Goal: Transaction & Acquisition: Purchase product/service

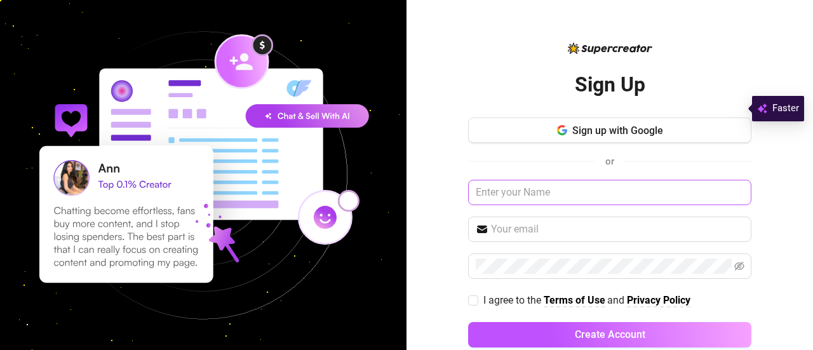
scroll to position [22, 0]
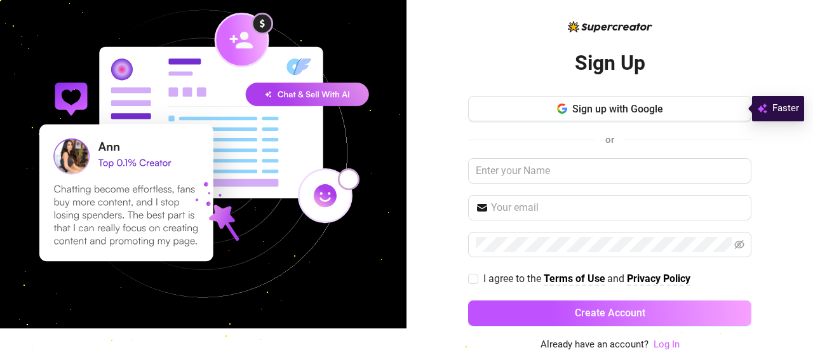
click at [669, 340] on link "Log In" at bounding box center [666, 343] width 26 height 11
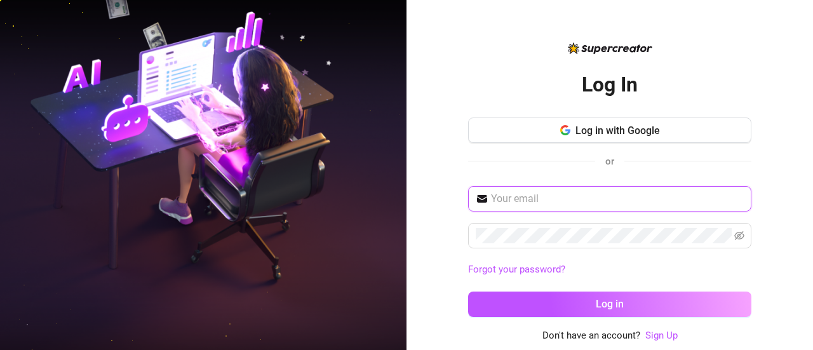
click at [599, 201] on input "text" at bounding box center [617, 198] width 253 height 15
type input "[EMAIL_ADDRESS][DOMAIN_NAME]"
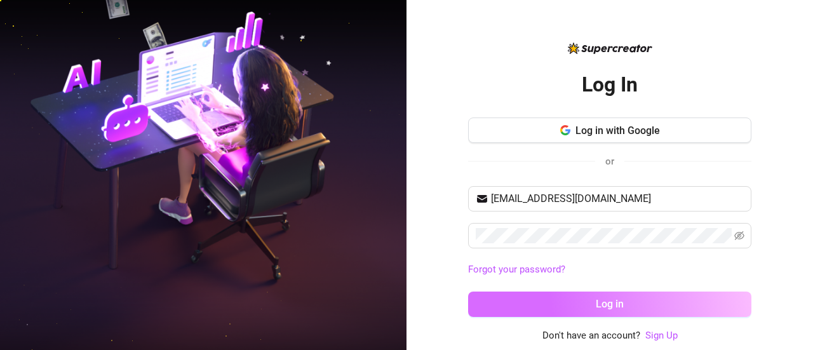
click at [662, 298] on button "Log in" at bounding box center [609, 303] width 283 height 25
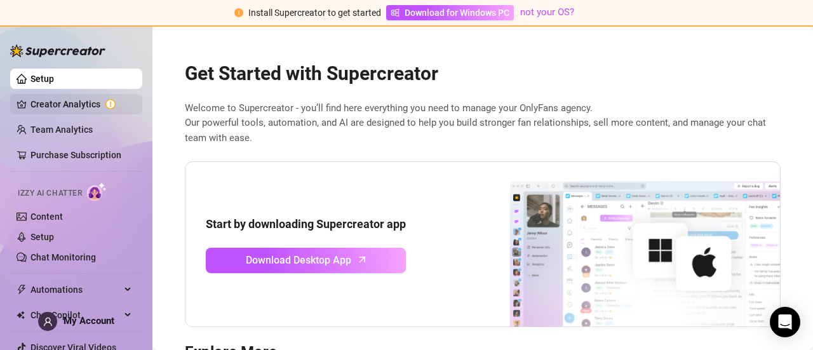
click at [84, 96] on link "Creator Analytics" at bounding box center [81, 104] width 102 height 20
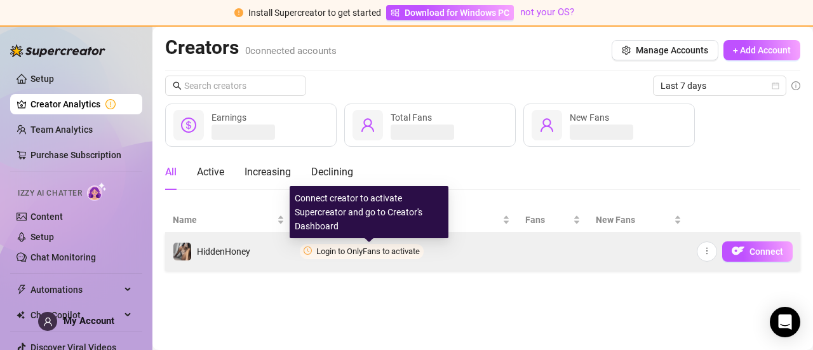
click at [401, 251] on span "Login to OnlyFans to activate" at bounding box center [368, 251] width 104 height 10
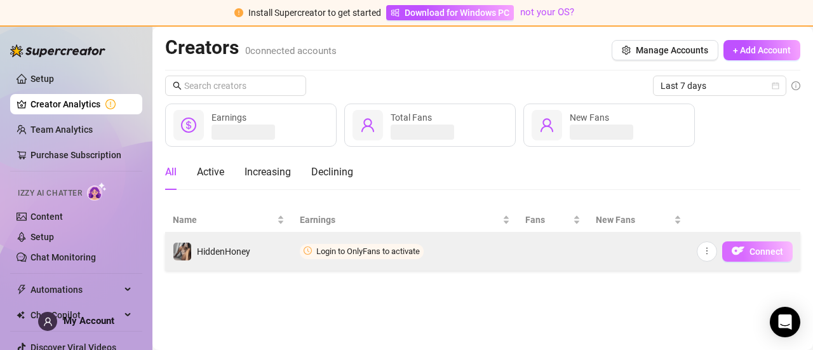
click at [757, 260] on button "Connect" at bounding box center [757, 251] width 70 height 20
click at [761, 250] on span "Connect" at bounding box center [766, 251] width 34 height 10
click at [766, 251] on span "Connect" at bounding box center [766, 251] width 34 height 10
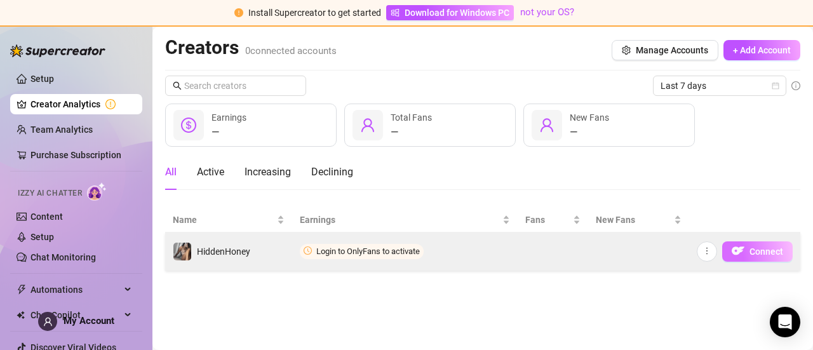
click at [755, 255] on span "Connect" at bounding box center [766, 251] width 34 height 10
click at [709, 257] on button "button" at bounding box center [707, 251] width 20 height 20
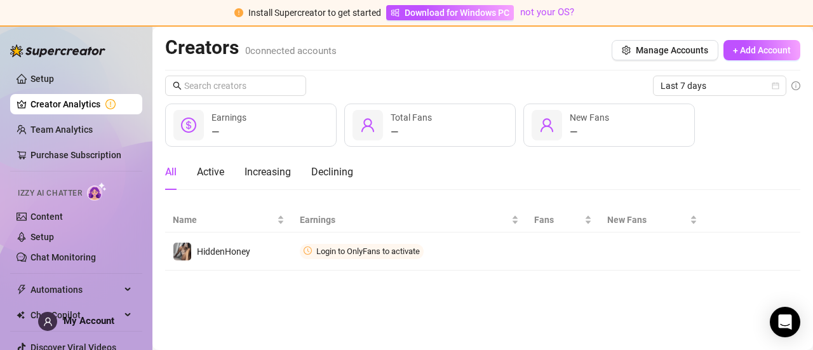
click at [551, 284] on main "Creators 0 connected accounts Manage Accounts + Add Account Last 7 days — Earni…" at bounding box center [482, 188] width 660 height 323
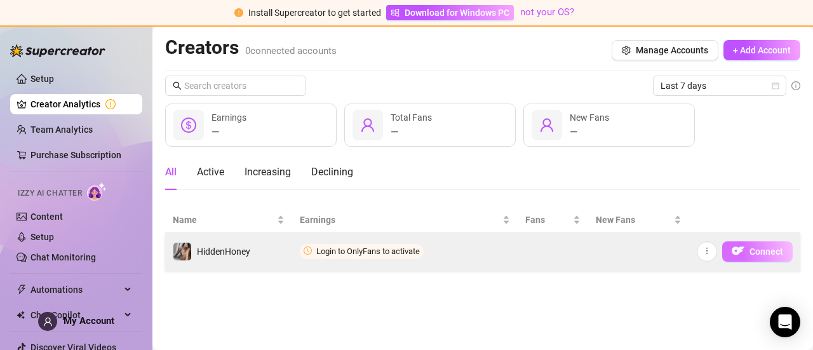
click at [744, 248] on img "button" at bounding box center [738, 250] width 13 height 13
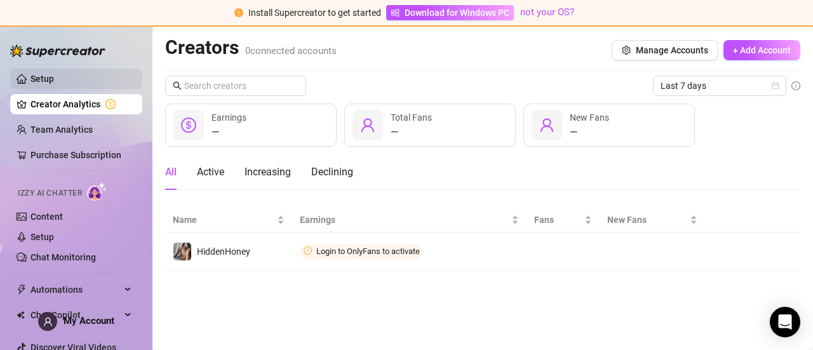
click at [43, 78] on link "Setup" at bounding box center [41, 79] width 23 height 10
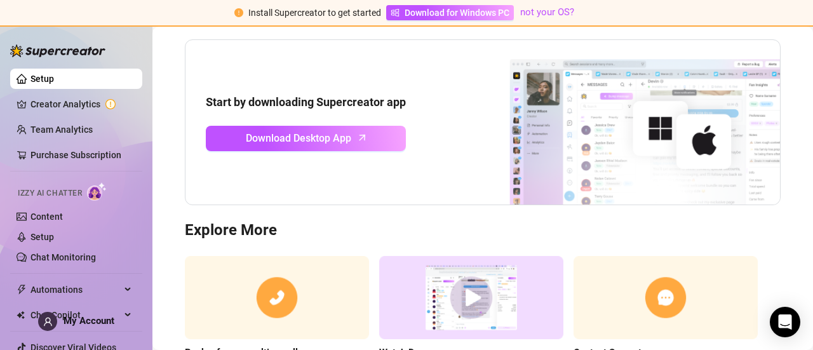
scroll to position [118, 0]
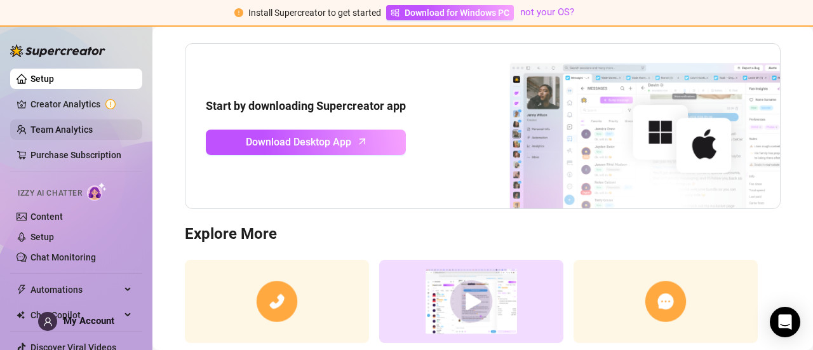
click at [93, 128] on link "Team Analytics" at bounding box center [61, 129] width 62 height 10
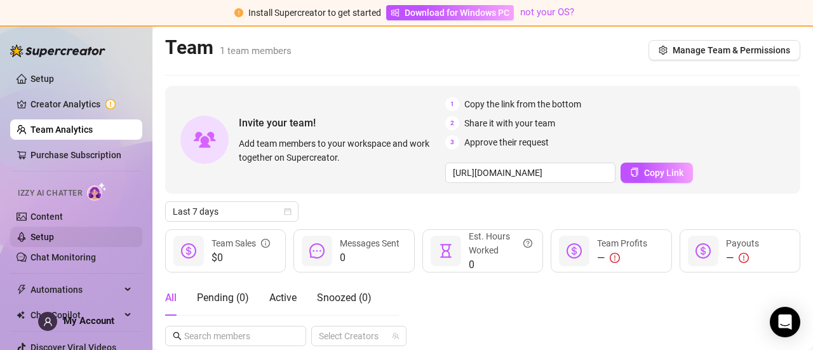
scroll to position [37, 0]
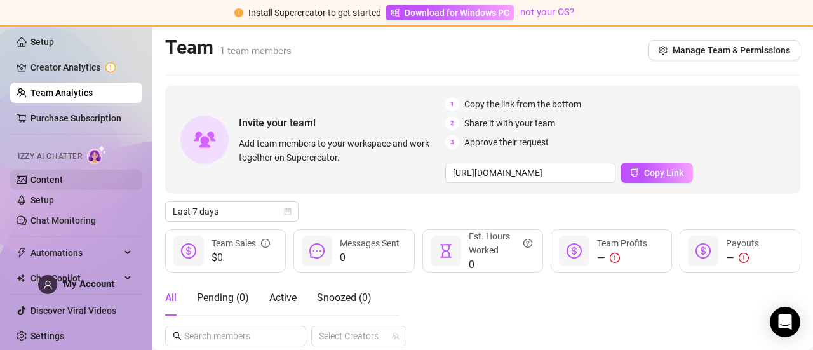
click at [52, 175] on link "Content" at bounding box center [46, 180] width 32 height 10
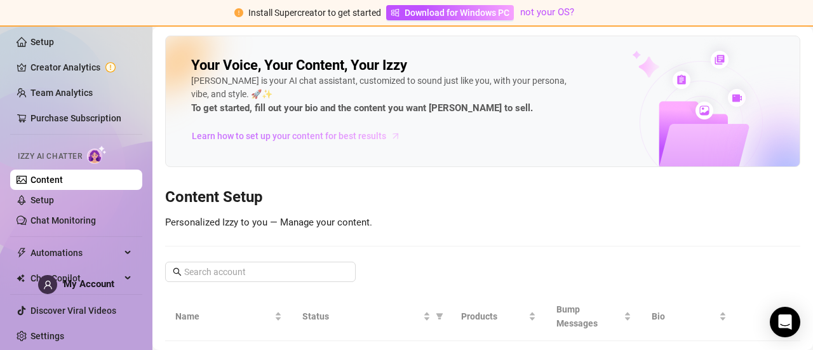
click at [333, 138] on span "Learn how to set up your content for best results" at bounding box center [289, 136] width 194 height 14
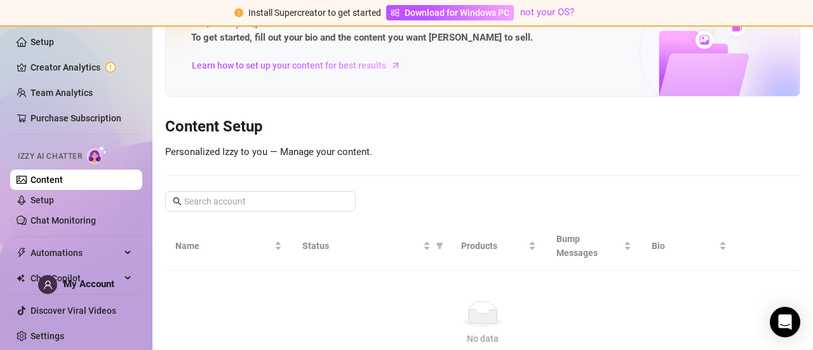
scroll to position [71, 0]
click at [61, 66] on link "Creator Analytics" at bounding box center [81, 67] width 102 height 20
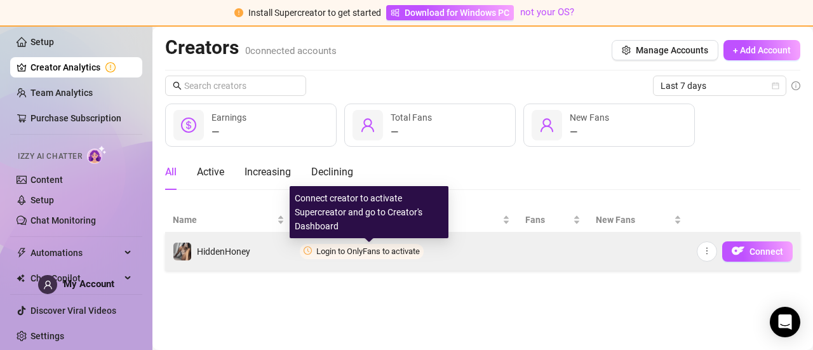
click at [384, 254] on span "Login to OnlyFans to activate" at bounding box center [368, 251] width 104 height 10
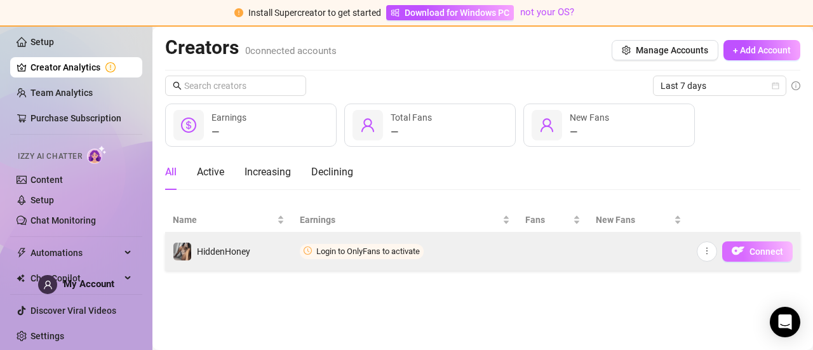
click at [754, 250] on span "Connect" at bounding box center [766, 251] width 34 height 10
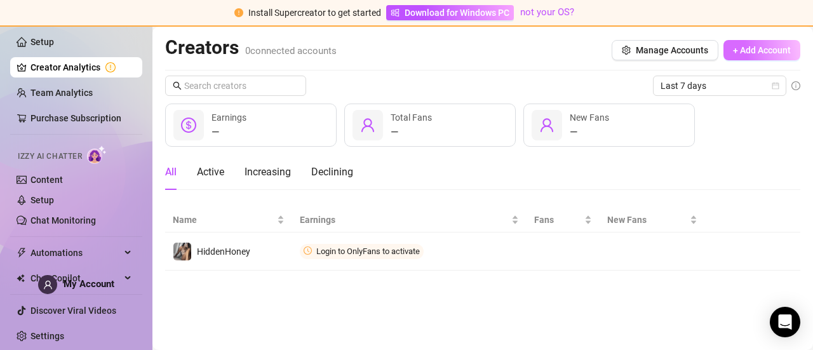
click at [759, 51] on span "+ Add Account" at bounding box center [762, 50] width 58 height 10
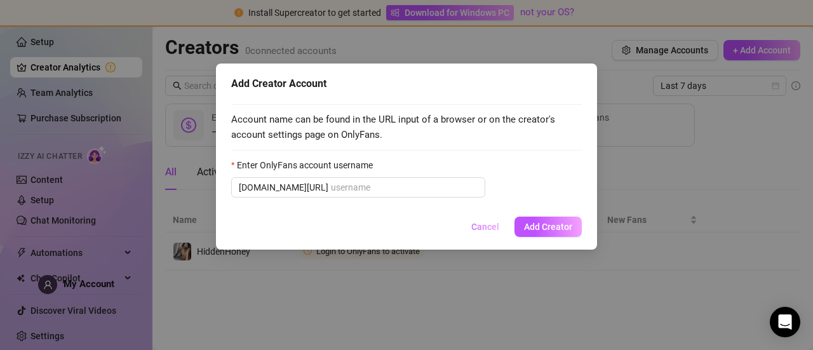
click at [481, 224] on span "Cancel" at bounding box center [485, 227] width 28 height 10
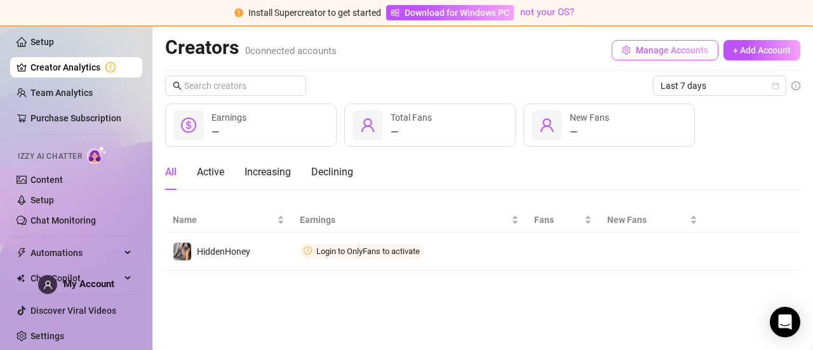
click at [650, 46] on span "Manage Accounts" at bounding box center [672, 50] width 72 height 10
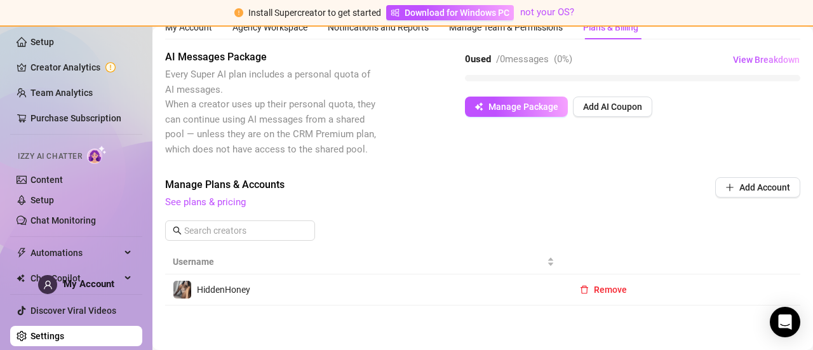
scroll to position [57, 0]
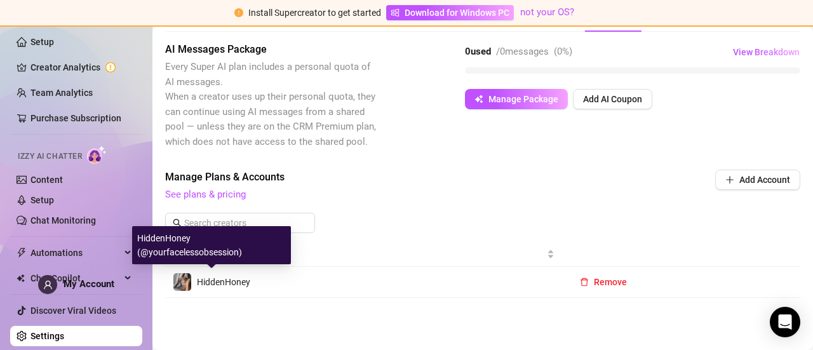
click at [243, 283] on span "HiddenHoney" at bounding box center [223, 282] width 53 height 10
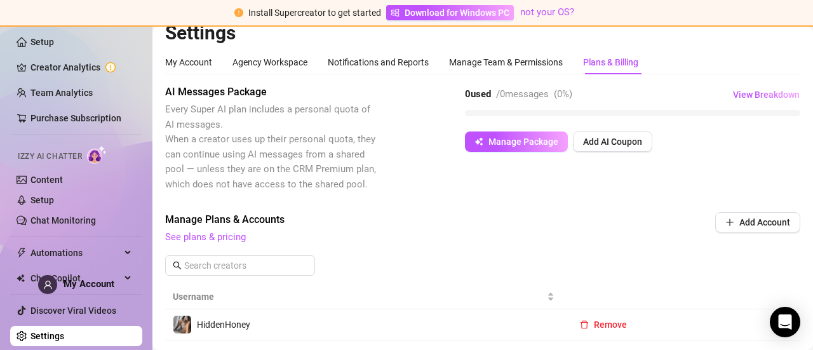
scroll to position [11, 0]
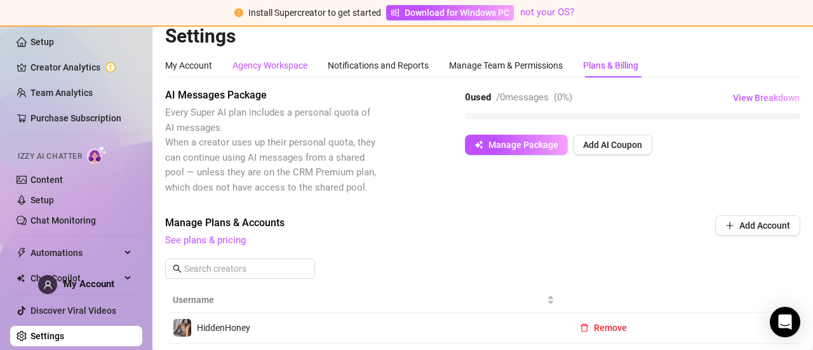
click at [251, 65] on div "Agency Workspace" at bounding box center [269, 65] width 75 height 14
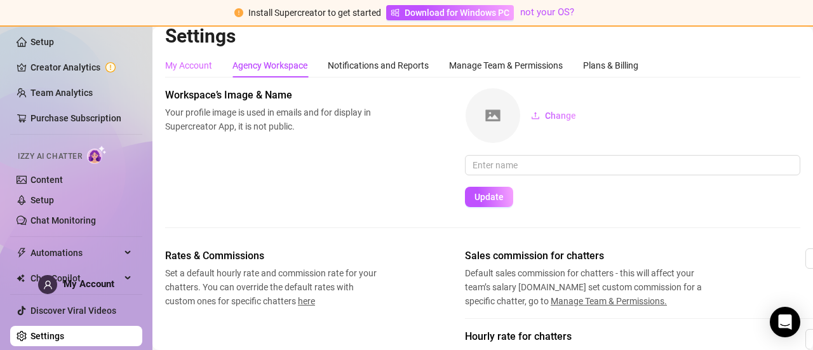
click at [189, 76] on div "My Account" at bounding box center [188, 65] width 47 height 24
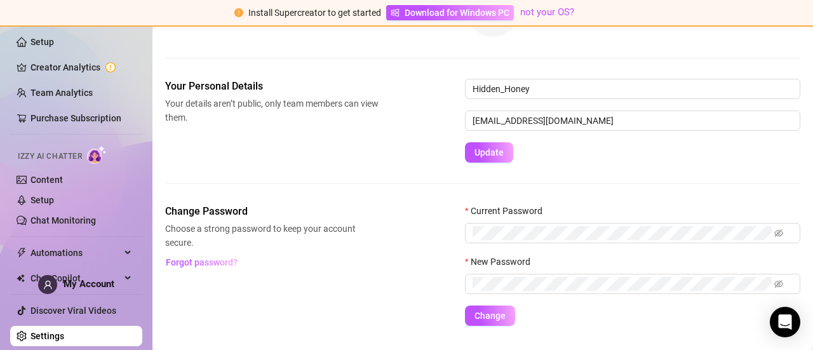
scroll to position [146, 0]
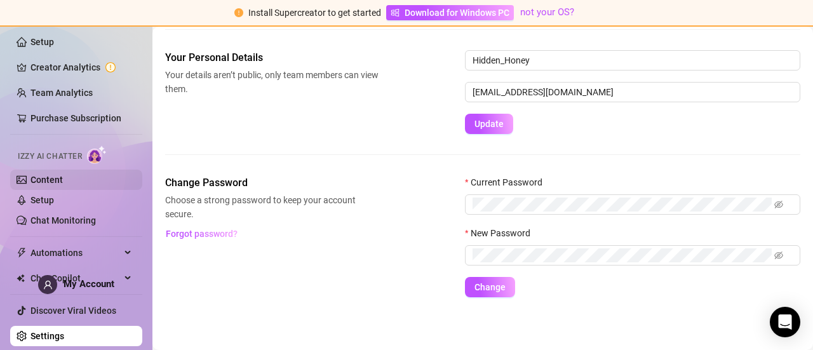
click at [49, 175] on link "Content" at bounding box center [46, 180] width 32 height 10
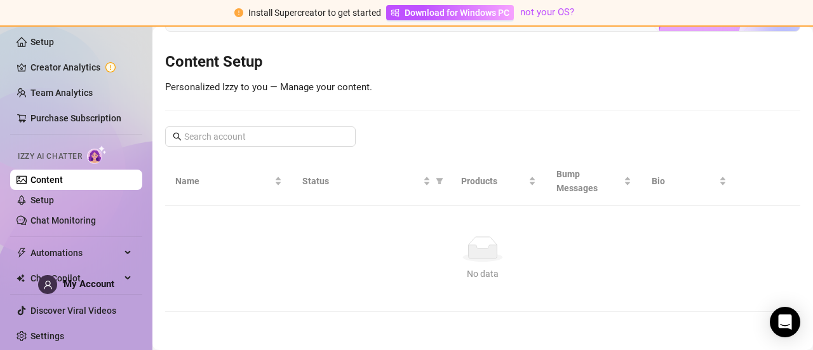
scroll to position [133, 0]
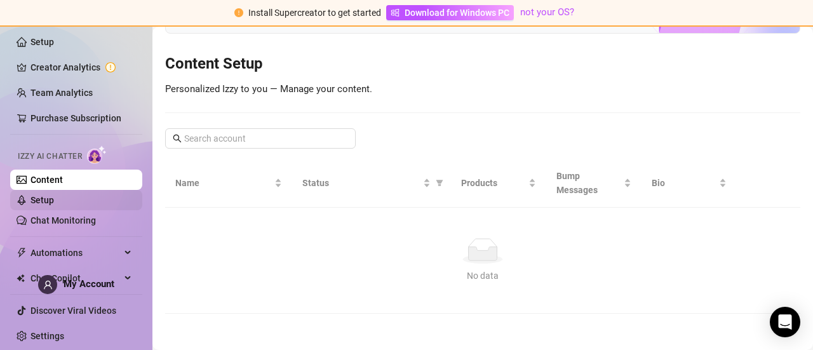
click at [41, 205] on link "Setup" at bounding box center [41, 200] width 23 height 10
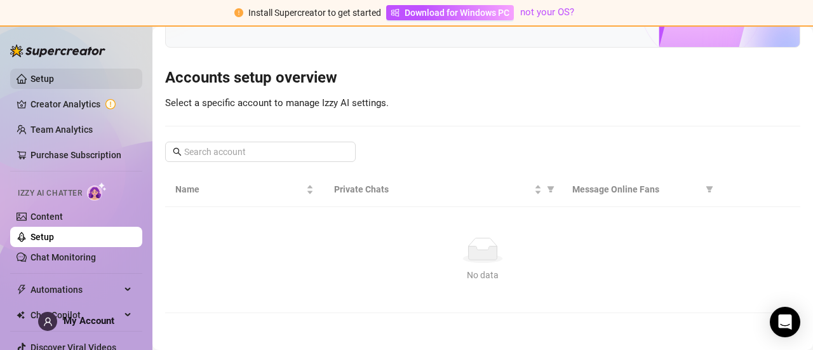
click at [39, 79] on link "Setup" at bounding box center [41, 79] width 23 height 10
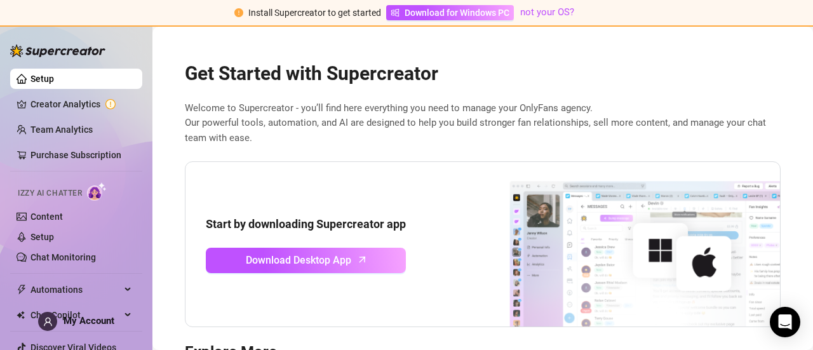
scroll to position [20, 0]
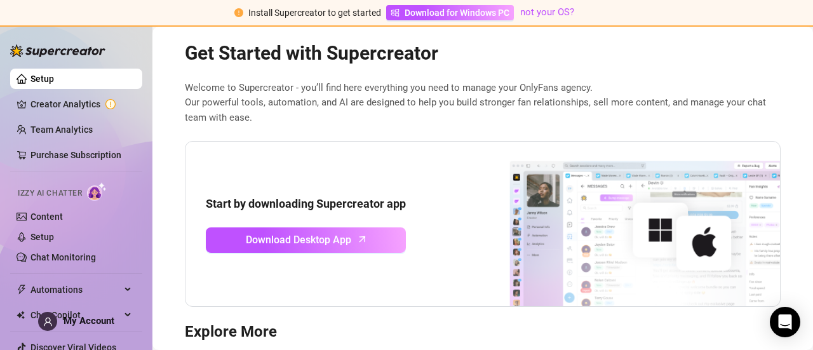
click at [533, 239] on img at bounding box center [621, 224] width 318 height 165
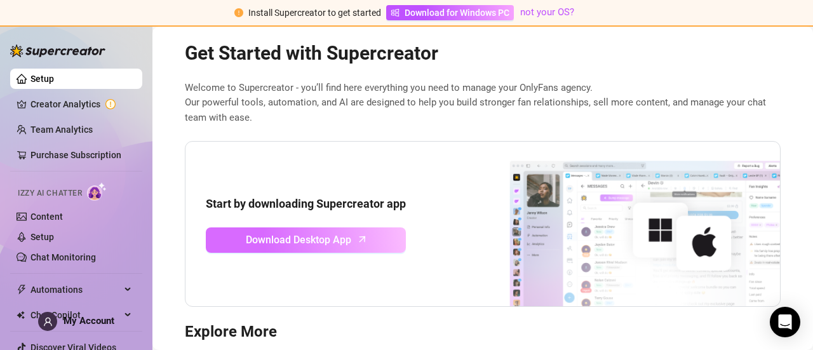
click at [315, 239] on span "Download Desktop App" at bounding box center [298, 240] width 105 height 16
click at [325, 246] on span "Download Desktop App" at bounding box center [298, 240] width 105 height 16
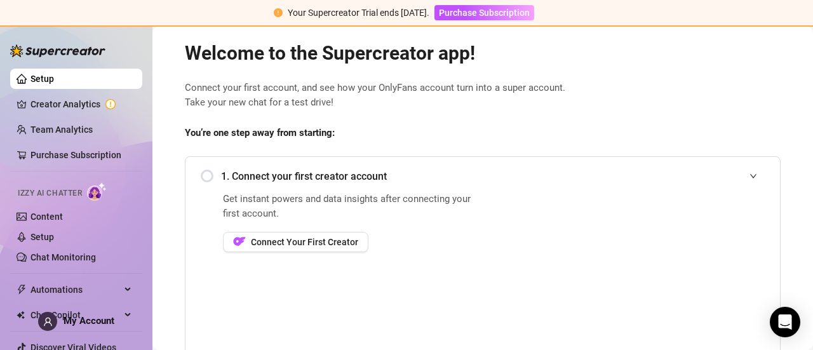
scroll to position [0, 0]
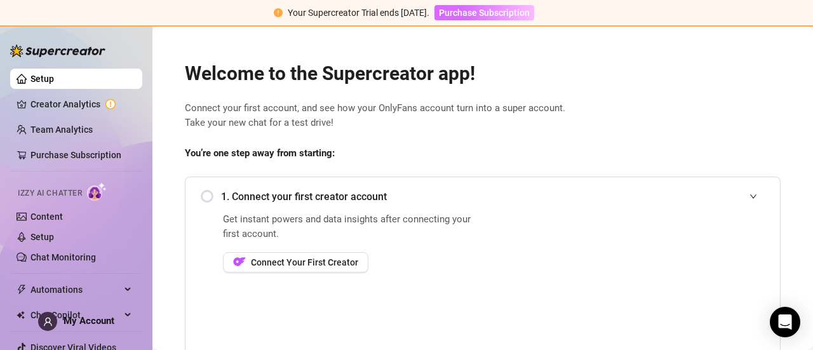
click at [505, 11] on span "Purchase Subscription" at bounding box center [484, 13] width 91 height 10
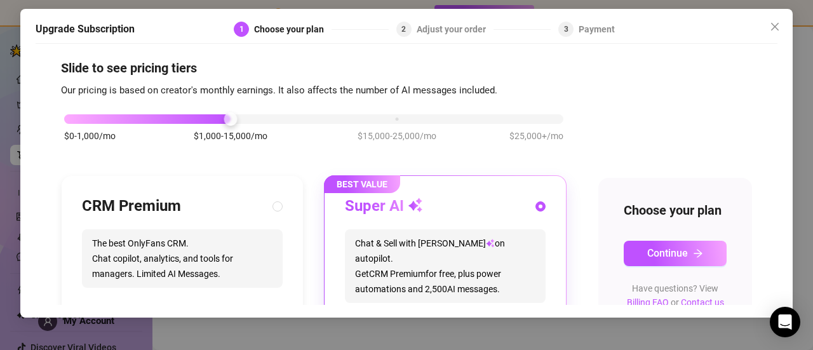
scroll to position [9, 0]
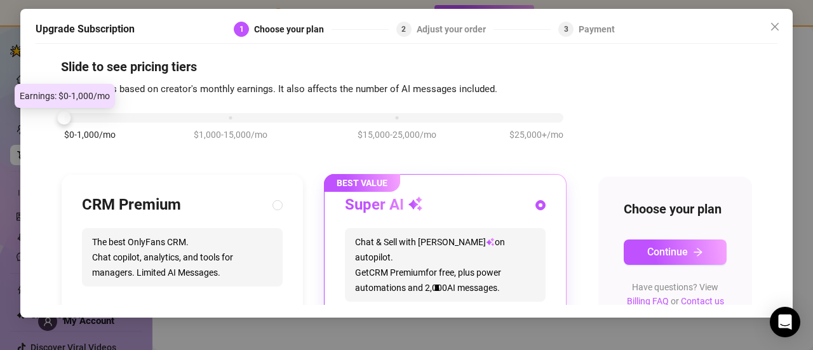
drag, startPoint x: 226, startPoint y: 111, endPoint x: 43, endPoint y: 123, distance: 183.3
click at [43, 123] on div "Slide to see pricing tiers Our pricing is based on creator's monthly earnings. …" at bounding box center [407, 177] width 742 height 255
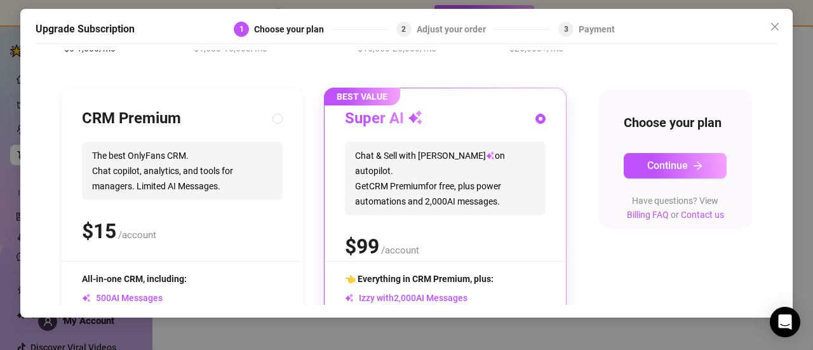
scroll to position [0, 0]
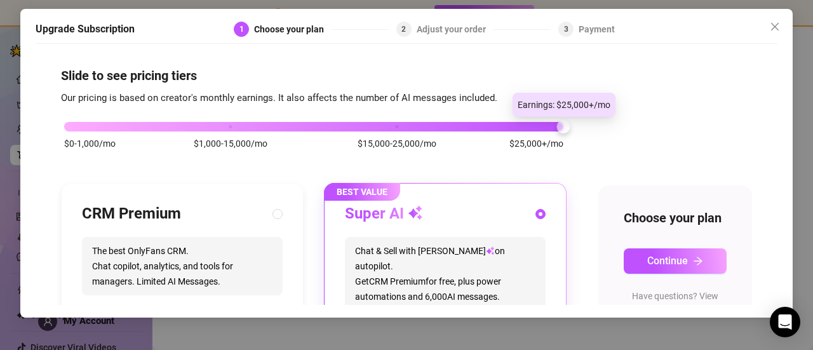
drag, startPoint x: 64, startPoint y: 126, endPoint x: 591, endPoint y: 121, distance: 526.5
click at [591, 121] on div "$0-1,000/mo $1,000-15,000/mo $15,000-25,000/mo $25,000+/mo CRM Premium The best…" at bounding box center [406, 326] width 691 height 440
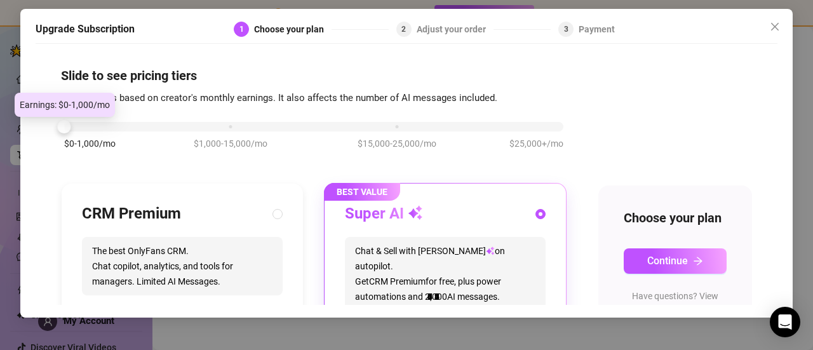
drag, startPoint x: 558, startPoint y: 126, endPoint x: 52, endPoint y: 106, distance: 505.9
click at [52, 106] on body "Your Supercreator Trial ends [DATE]. Purchase Subscription Setup Creator Analyt…" at bounding box center [406, 175] width 813 height 350
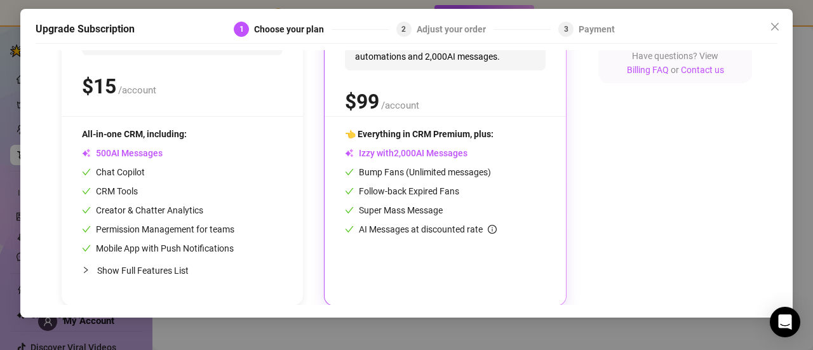
scroll to position [241, 0]
click at [206, 166] on div "Chat Copilot" at bounding box center [158, 171] width 152 height 14
radio input "true"
radio input "false"
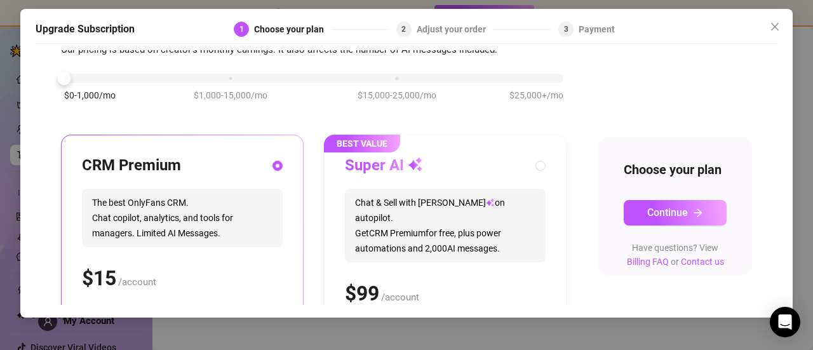
scroll to position [0, 0]
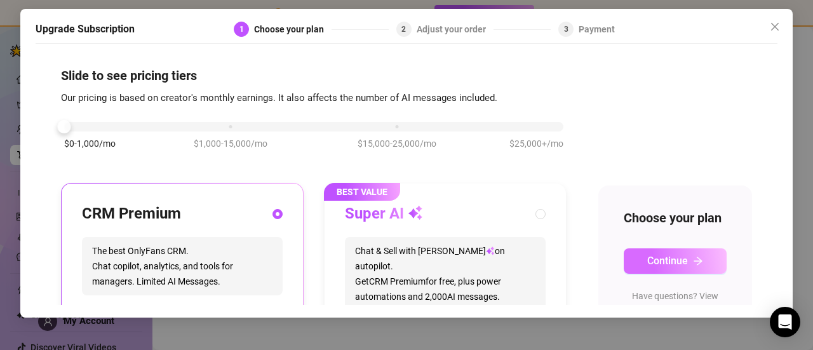
click at [666, 267] on span "Continue" at bounding box center [667, 261] width 41 height 12
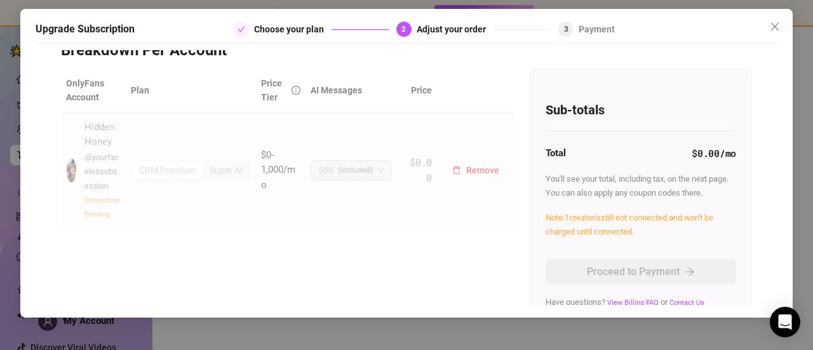
scroll to position [67, 0]
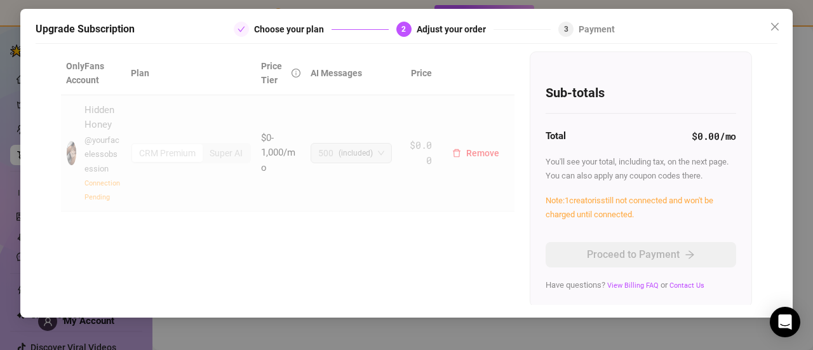
click at [262, 154] on span "$0-1,000/mo" at bounding box center [278, 152] width 34 height 41
click at [110, 137] on span "@ yourfacelessobsession" at bounding box center [101, 154] width 35 height 38
click at [584, 200] on span "Note: 1 creator is still not connected and won't be charged until connected." at bounding box center [630, 207] width 168 height 23
click at [765, 29] on span "Close" at bounding box center [775, 27] width 20 height 10
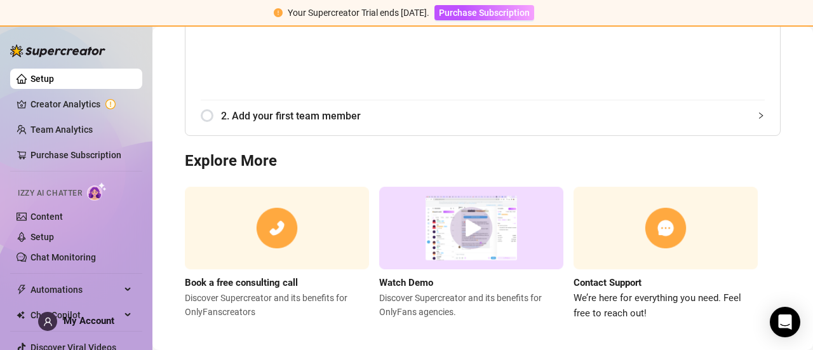
scroll to position [86, 0]
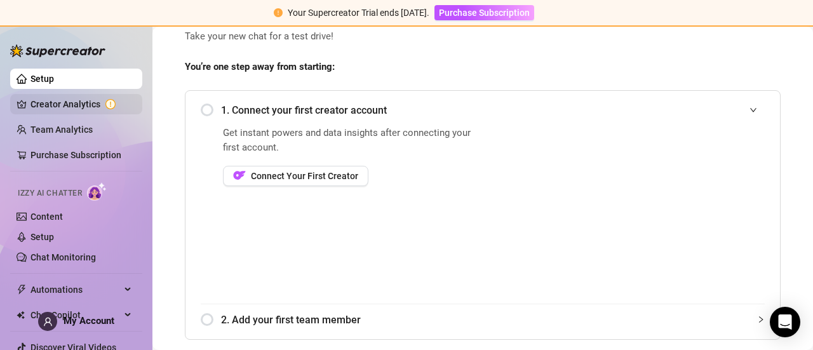
click at [89, 106] on link "Creator Analytics" at bounding box center [81, 104] width 102 height 20
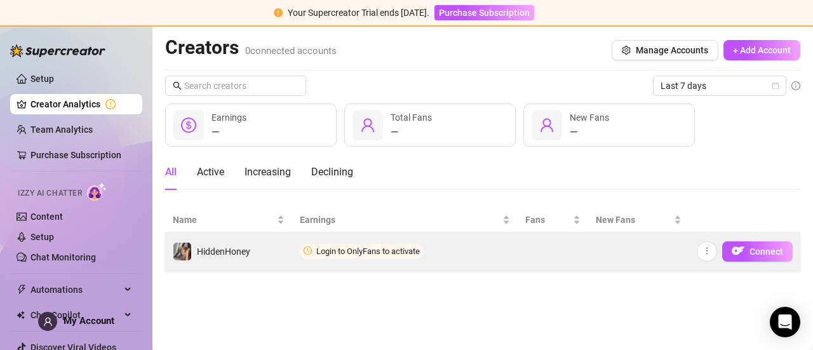
click at [354, 244] on span "Login to OnlyFans to activate" at bounding box center [362, 251] width 124 height 15
